Goal: Transaction & Acquisition: Obtain resource

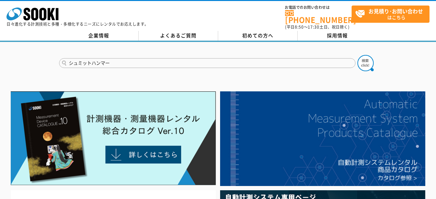
type input "シュミットハンマー"
click at [357, 55] on button at bounding box center [365, 63] width 16 height 16
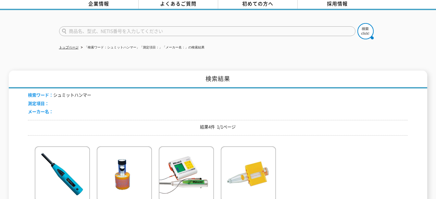
scroll to position [97, 0]
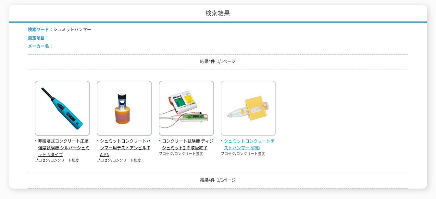
click at [228, 101] on img at bounding box center [248, 108] width 55 height 57
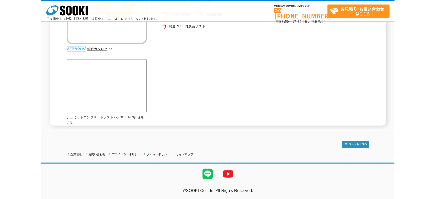
scroll to position [162, 0]
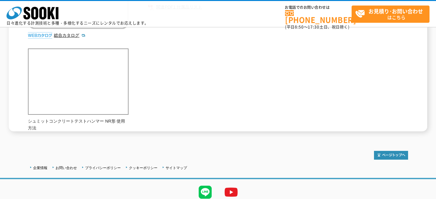
click at [310, 120] on div "反発量からコンクリートの一軸圧縮強度を推定することができます。 総合カタログ メーカー プロセク 測定項目 コンクリート強度 特長 測定範囲（圧縮強度）：10…" at bounding box center [218, 23] width 380 height 216
click at [193, 81] on div "反発量からコンクリートの一軸圧縮強度を推定することができます。 総合カタログ メーカー プロセク 測定項目 コンクリート強度 特長 測定範囲（圧縮強度）：10…" at bounding box center [218, 23] width 380 height 216
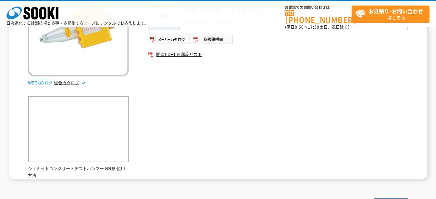
scroll to position [130, 0]
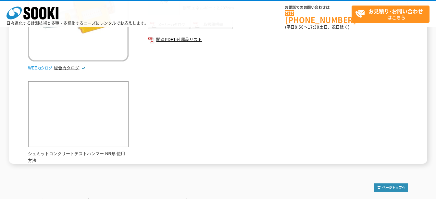
click at [189, 100] on div "メーカー プロセク 測定項目 コンクリート強度 特長 測定範囲（圧縮強度）：10～70N／mm2 衝撃エネルギー：2.207Nm 関連PDF1 付属品リスト" at bounding box center [278, 31] width 260 height 140
click at [174, 105] on div "反発量からコンクリートの一軸圧縮強度を推定することができます。 総合カタログ メーカー プロセク 測定項目 コンクリート強度 特長 測定範囲（圧縮強度）：10…" at bounding box center [218, 55] width 380 height 216
click at [165, 114] on div "反発量からコンクリートの一軸圧縮強度を推定することができます。 総合カタログ メーカー プロセク 測定項目 コンクリート強度 特長 測定範囲（圧縮強度）：10…" at bounding box center [218, 55] width 380 height 216
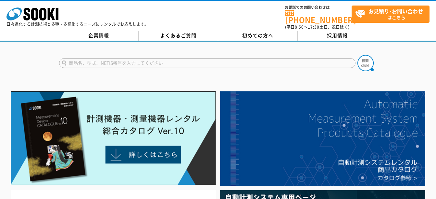
click at [101, 59] on input "text" at bounding box center [207, 63] width 296 height 10
type input "首"
type input "シュミットハンマー"
click at [357, 55] on button at bounding box center [365, 63] width 16 height 16
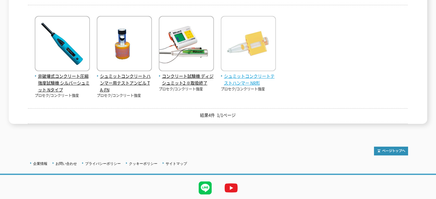
scroll to position [162, 0]
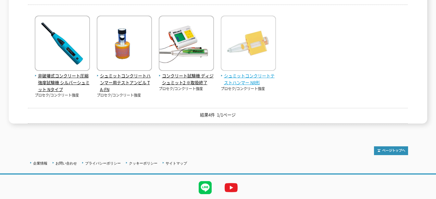
click at [251, 53] on img at bounding box center [248, 44] width 55 height 57
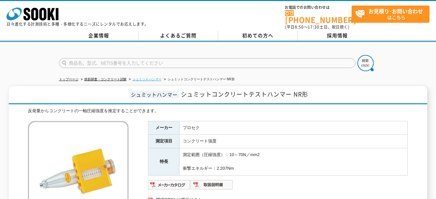
click at [154, 77] on link "シュミットハンマー" at bounding box center [146, 79] width 29 height 4
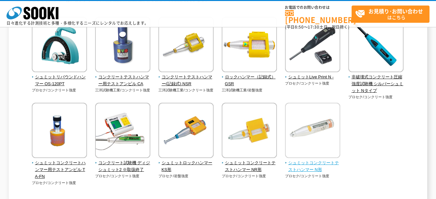
scroll to position [84, 0]
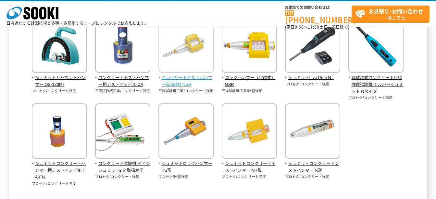
click at [192, 50] on img at bounding box center [185, 46] width 55 height 57
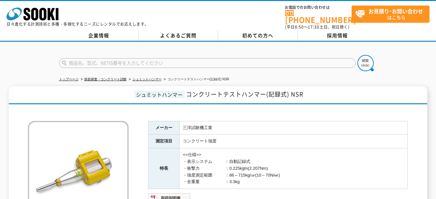
scroll to position [65, 0]
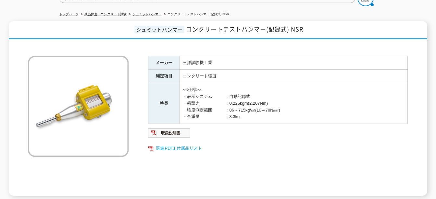
click at [198, 144] on link "関連PDF1 付属品リスト" at bounding box center [278, 148] width 260 height 8
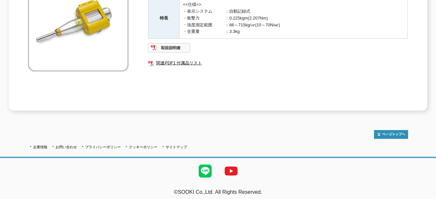
scroll to position [20, 0]
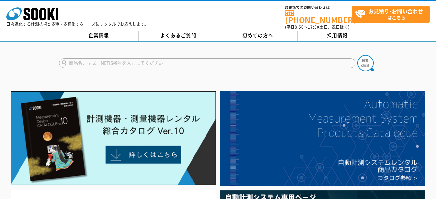
click at [151, 62] on input "text" at bounding box center [207, 63] width 296 height 10
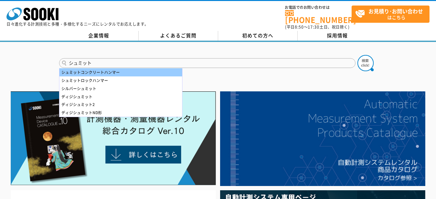
click at [124, 68] on div "シュミットコンクリートハンマー" at bounding box center [120, 72] width 123 height 8
type input "シュミットコンクリートハンマー"
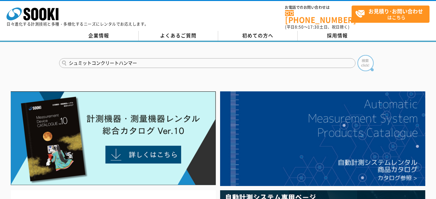
click at [371, 58] on img at bounding box center [365, 63] width 16 height 16
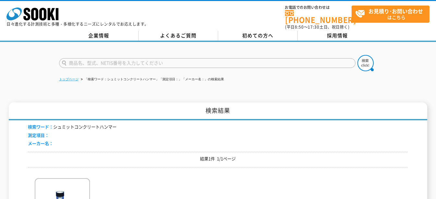
click at [76, 77] on link "トップページ" at bounding box center [68, 79] width 19 height 4
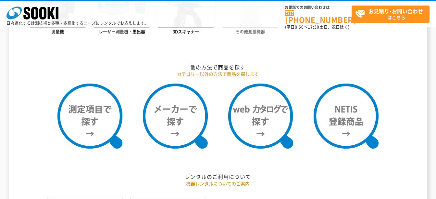
scroll to position [519, 0]
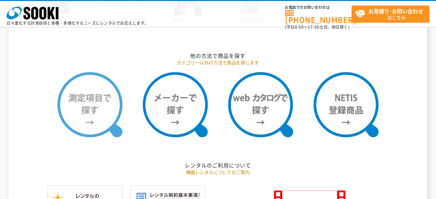
click at [98, 110] on img at bounding box center [89, 104] width 65 height 65
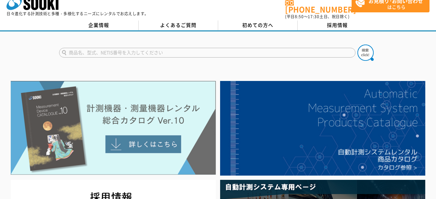
scroll to position [0, 0]
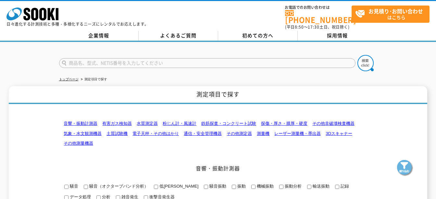
type input "商品名、型式、NETIS番号を入力してください"
click at [228, 121] on link "鉄筋探査・コンクリート試験" at bounding box center [228, 123] width 55 height 5
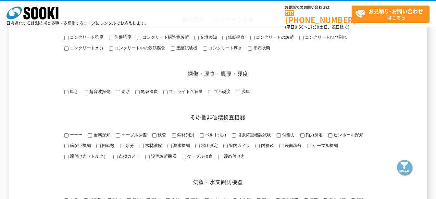
scroll to position [411, 0]
click at [187, 50] on span "圧縮試験機" at bounding box center [186, 47] width 22 height 5
click at [175, 50] on input "圧縮試験機" at bounding box center [173, 48] width 4 height 4
checkbox input "true"
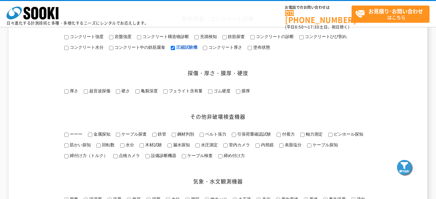
click at [406, 171] on img at bounding box center [405, 168] width 16 height 16
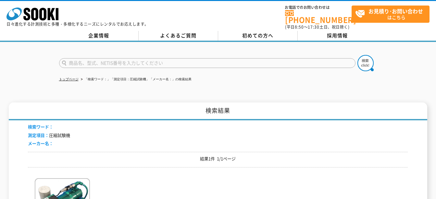
click at [91, 58] on input "text" at bounding box center [207, 63] width 296 height 10
type input "シュミットハンマー"
click at [357, 55] on button at bounding box center [365, 63] width 16 height 16
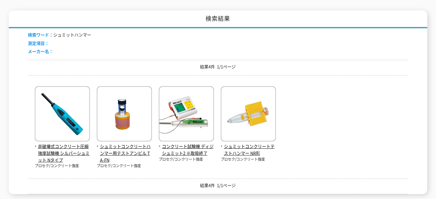
scroll to position [97, 0]
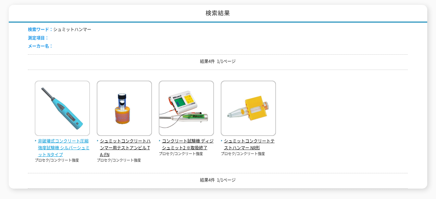
click at [55, 109] on img at bounding box center [62, 108] width 55 height 57
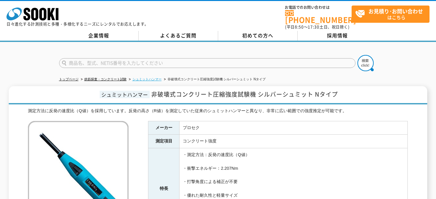
click at [135, 77] on link "シュミットハンマー" at bounding box center [146, 79] width 29 height 4
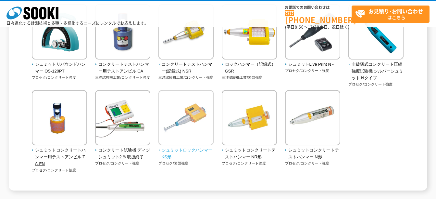
scroll to position [65, 0]
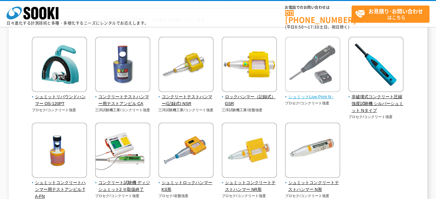
click at [308, 75] on img at bounding box center [312, 65] width 55 height 57
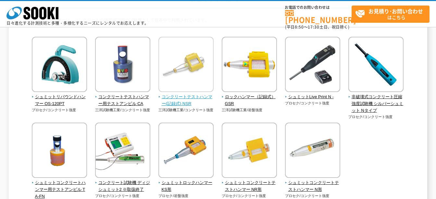
click at [198, 95] on span "コンクリートテストハンマー(記録式) NSR" at bounding box center [185, 100] width 55 height 14
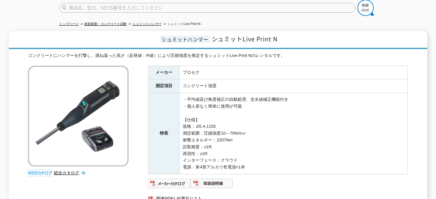
scroll to position [65, 0]
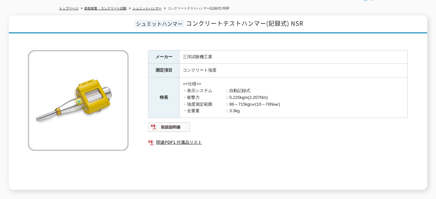
scroll to position [65, 0]
